Goal: Go to known website: Access a specific website the user already knows

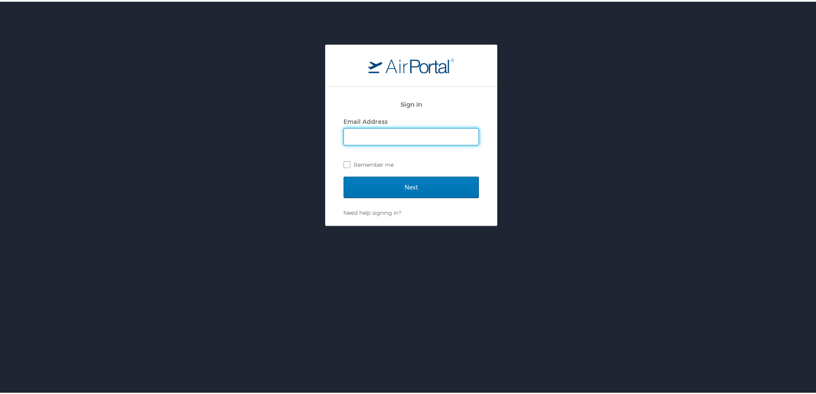
type input "mboyd@mplthealthcare.com"
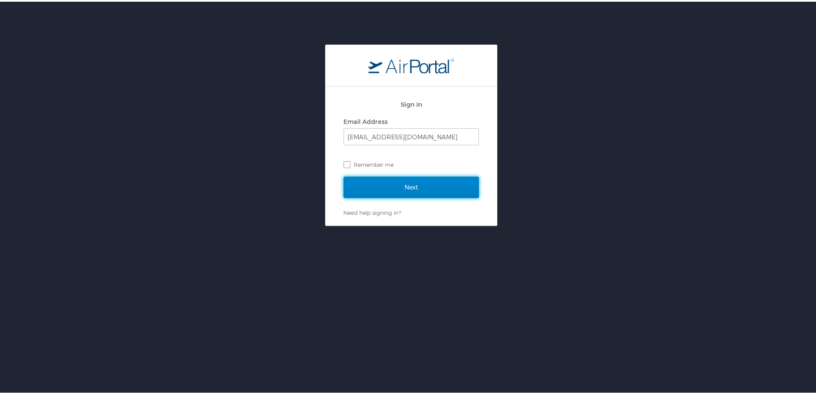
click at [406, 185] on input "Next" at bounding box center [411, 185] width 135 height 21
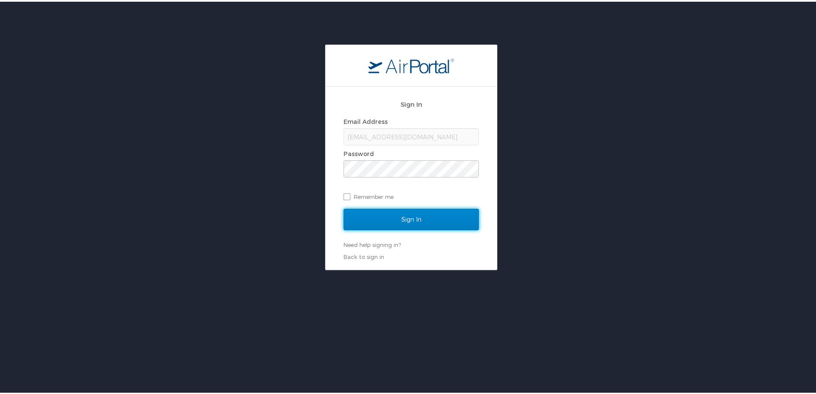
click at [422, 216] on input "Sign In" at bounding box center [411, 217] width 135 height 21
